Goal: Find specific page/section: Find specific page/section

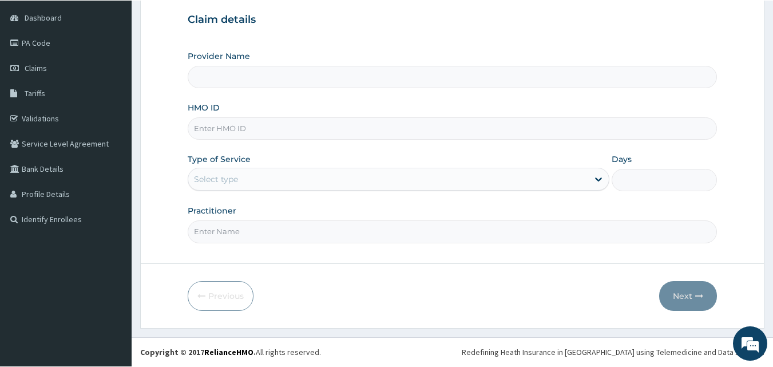
scroll to position [107, 0]
click at [42, 117] on link "Validations" at bounding box center [66, 118] width 132 height 25
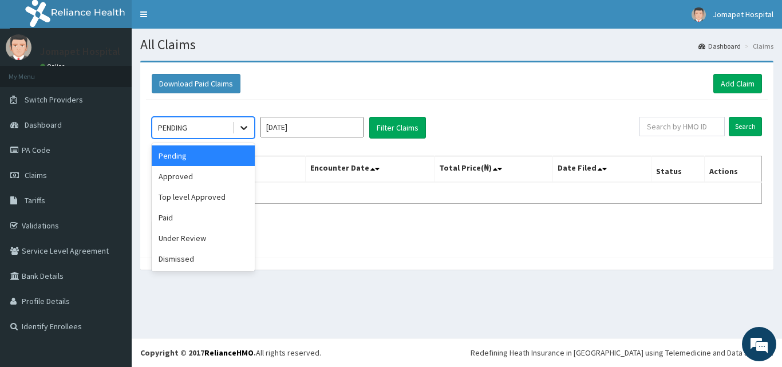
click at [246, 127] on icon at bounding box center [243, 128] width 7 height 4
click at [206, 198] on div "Top level Approved" at bounding box center [203, 197] width 103 height 21
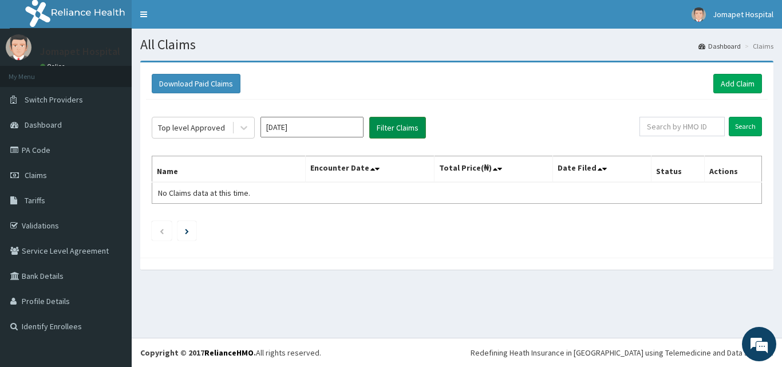
click at [383, 132] on button "Filter Claims" at bounding box center [397, 128] width 57 height 22
click at [242, 126] on icon at bounding box center [243, 127] width 11 height 11
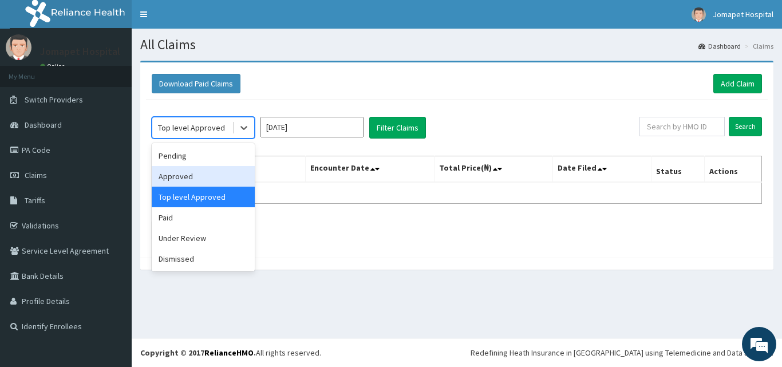
click at [212, 169] on div "Approved" at bounding box center [203, 176] width 103 height 21
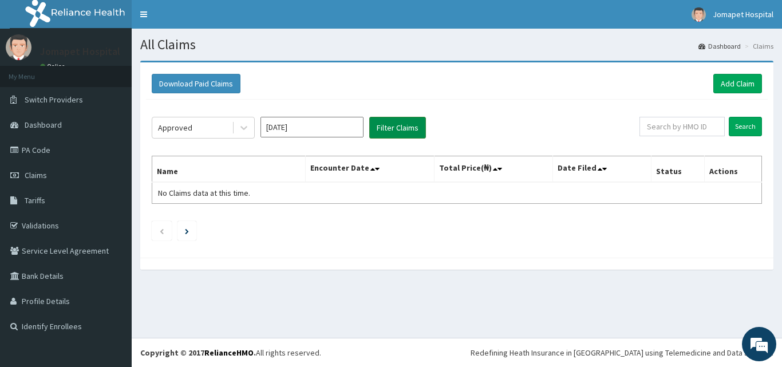
click at [388, 126] on button "Filter Claims" at bounding box center [397, 128] width 57 height 22
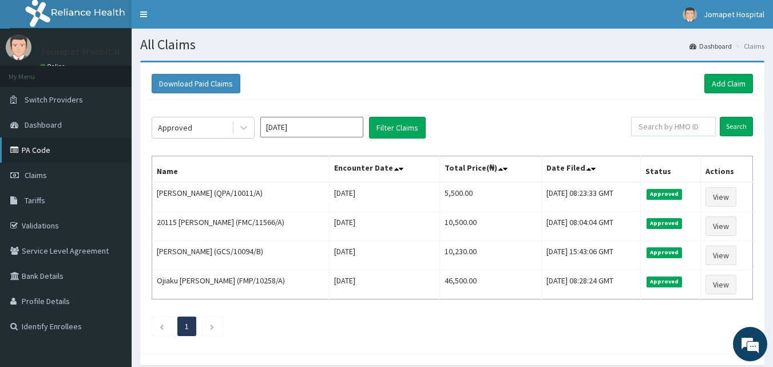
click at [40, 149] on link "PA Code" at bounding box center [66, 149] width 132 height 25
